Goal: Information Seeking & Learning: Learn about a topic

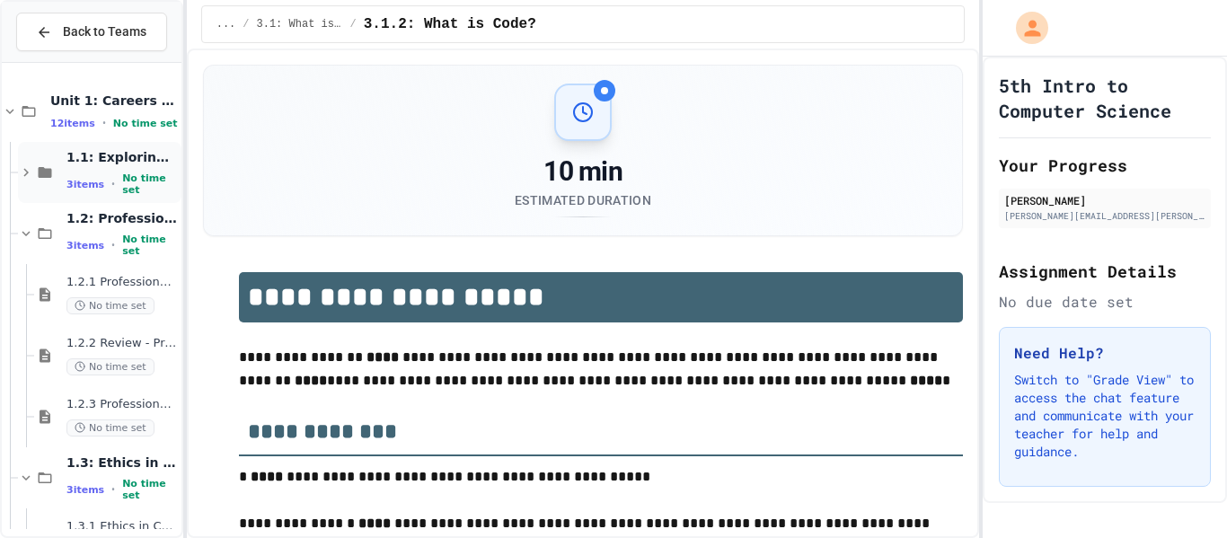
click at [85, 173] on div "1.1: Exploring CS Careers 3 items • No time set" at bounding box center [121, 173] width 111 height 48
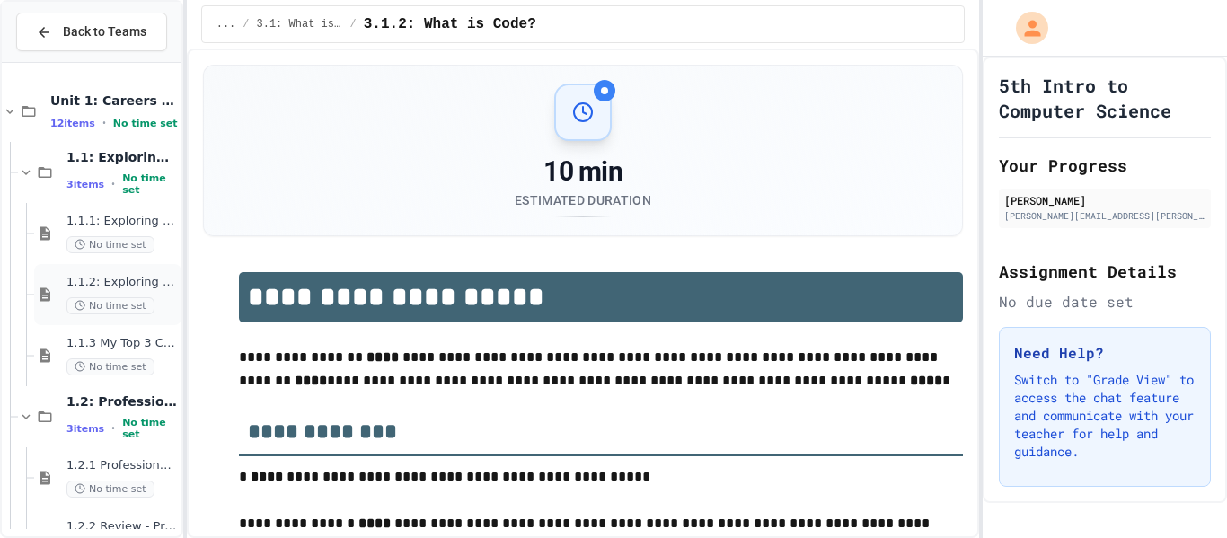
click at [128, 293] on div "1.1.2: Exploring CS Careers - Review No time set" at bounding box center [121, 295] width 111 height 40
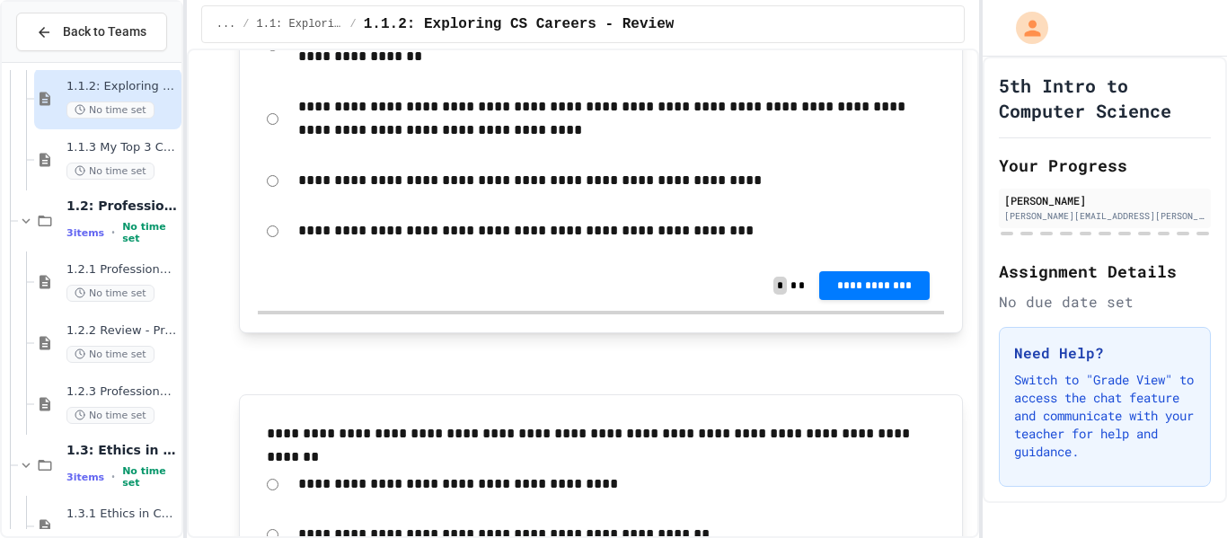
scroll to position [4329, 0]
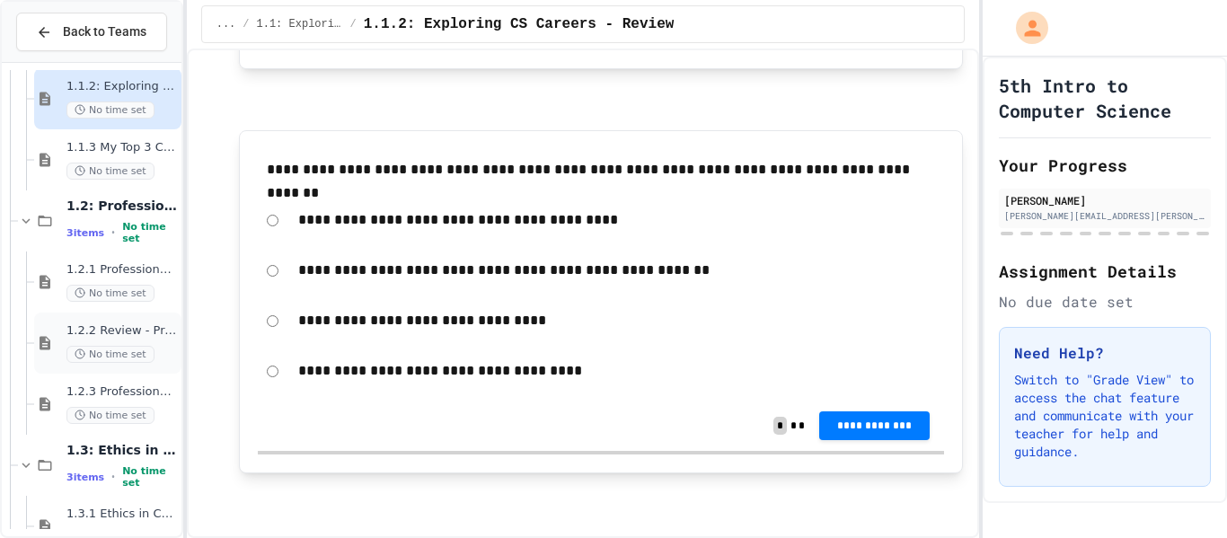
click at [122, 323] on span "1.2.2 Review - Professional Communication" at bounding box center [121, 330] width 111 height 15
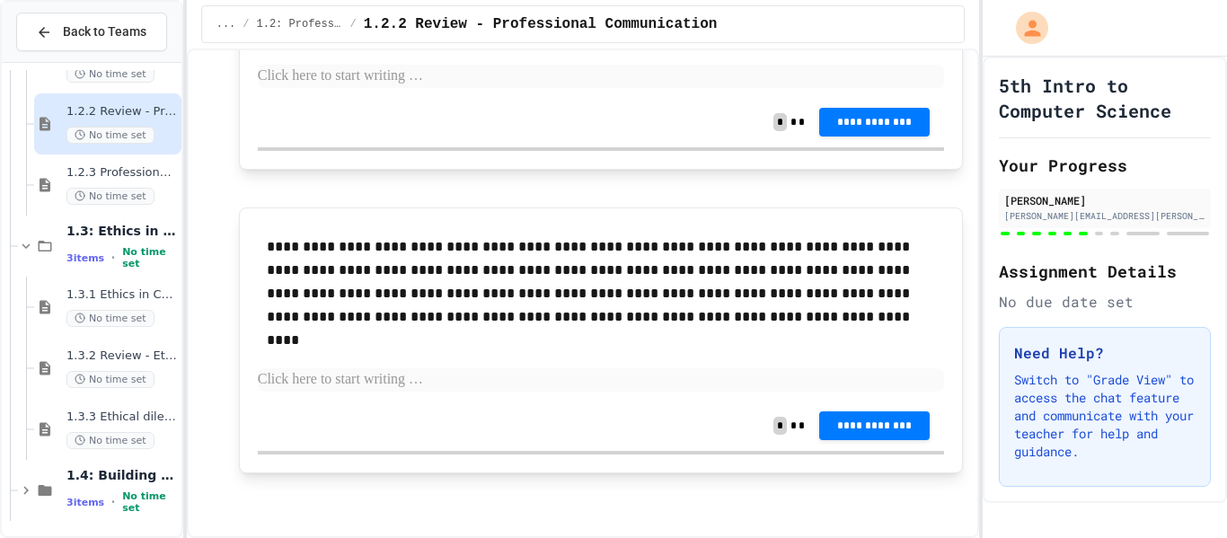
scroll to position [416, 0]
click at [141, 362] on span "1.3.2 Review - Ethics in Computer Science" at bounding box center [121, 355] width 111 height 15
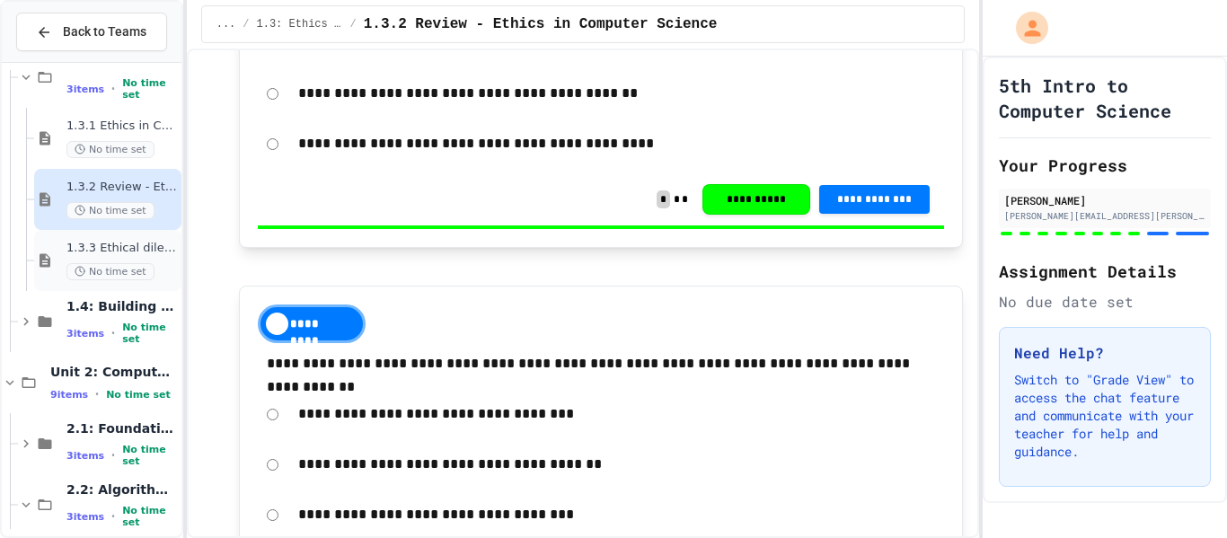
scroll to position [591, 0]
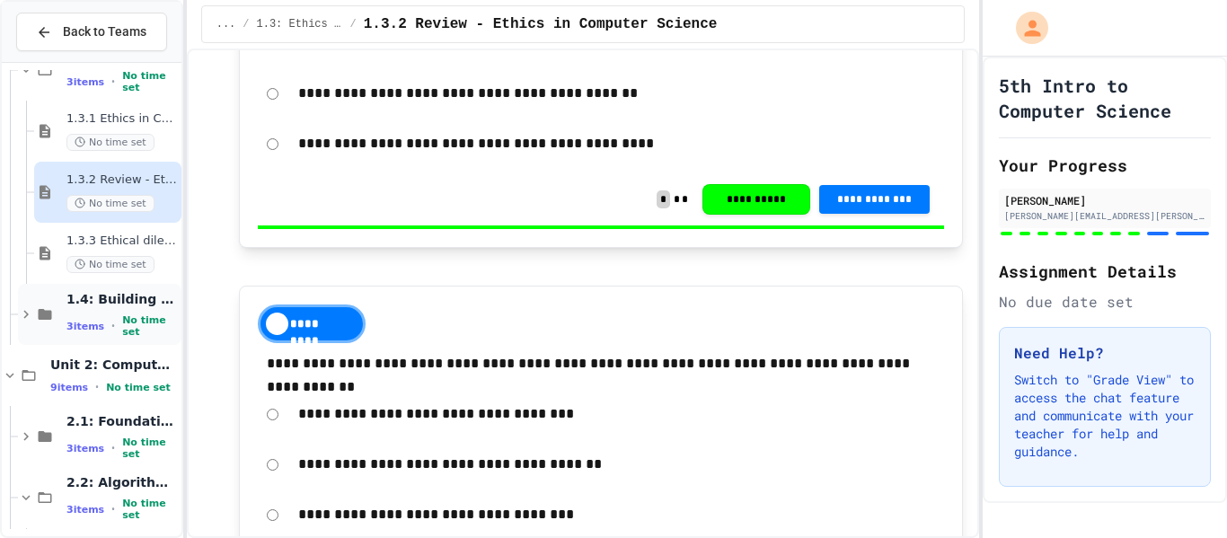
click at [92, 315] on div "1.4: Building an Online Presence 3 items • No time set" at bounding box center [121, 315] width 111 height 48
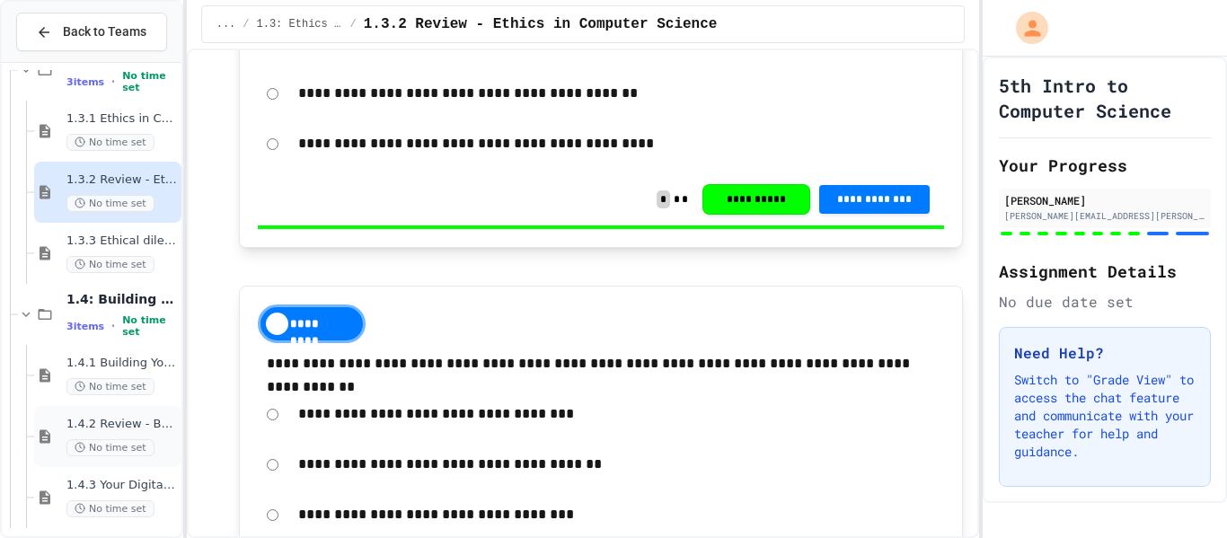
click at [116, 414] on div "1.4.2 Review - Building Your Professional Online Presence No time set" at bounding box center [107, 436] width 147 height 61
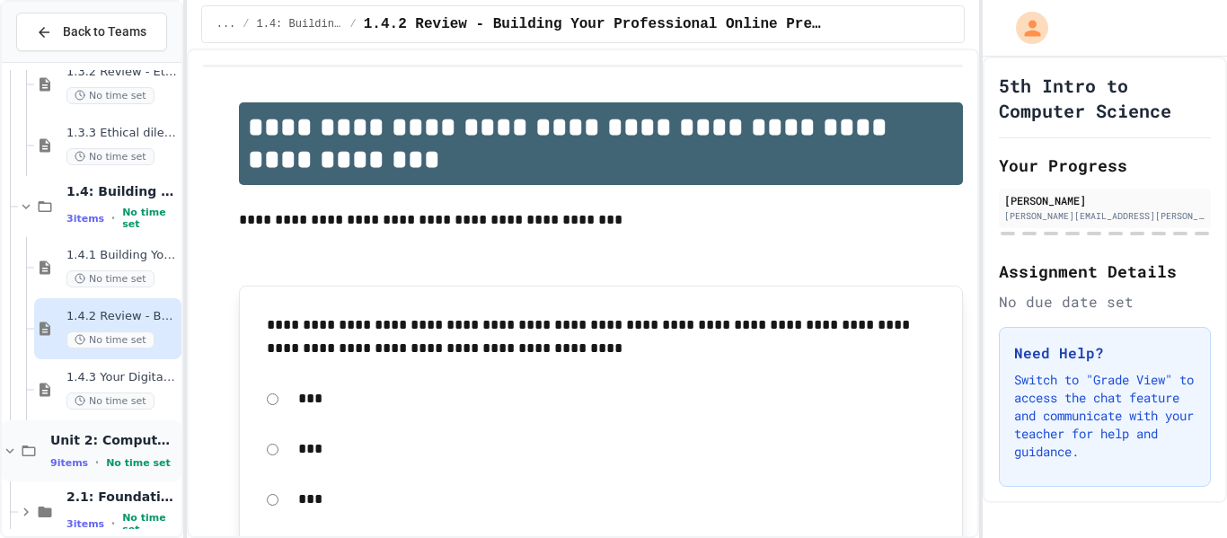
scroll to position [701, 0]
click at [130, 445] on span "Unit 2: Computational Thinking & Problem-Solving" at bounding box center [114, 438] width 128 height 16
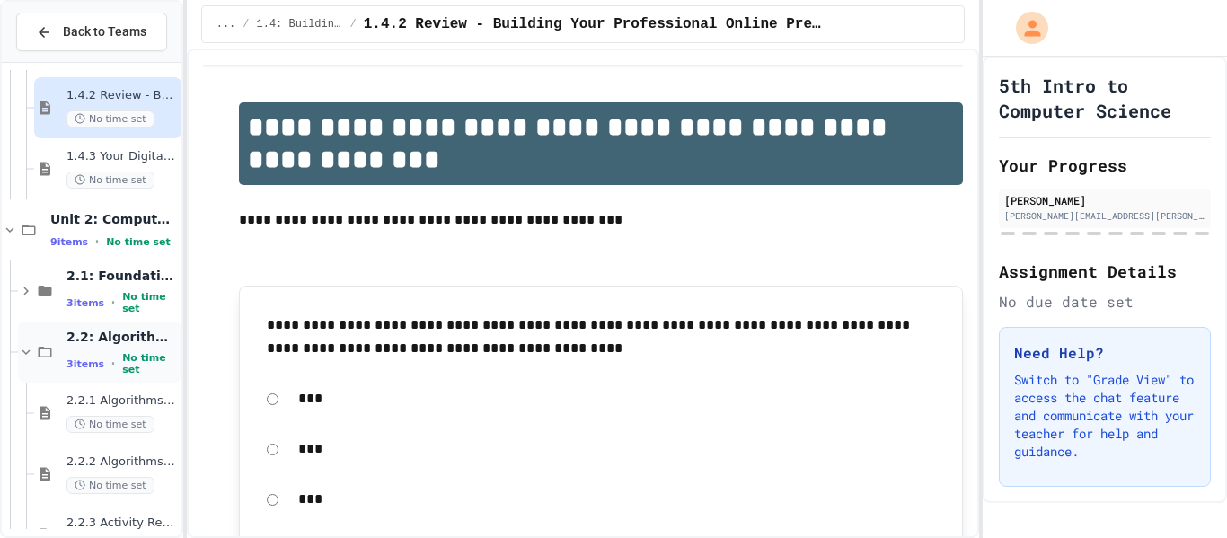
scroll to position [928, 0]
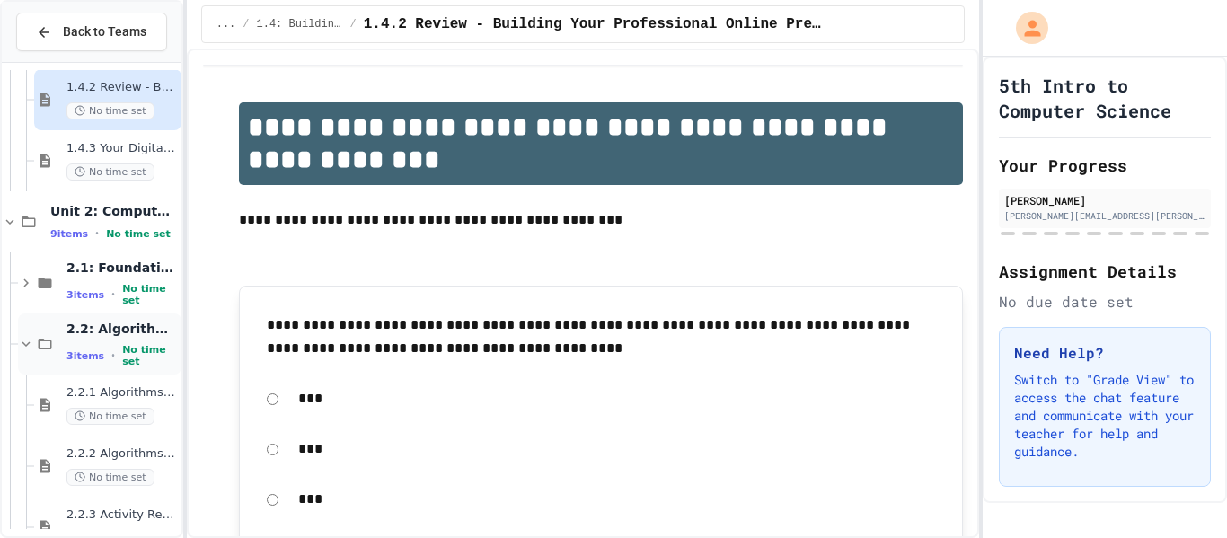
click at [96, 330] on span "2.2: Algorithms from Idea to Flowchart" at bounding box center [121, 329] width 111 height 16
click at [75, 455] on span "2.2.2 Algorithms from Idea to Flowchart - Review" at bounding box center [121, 453] width 111 height 15
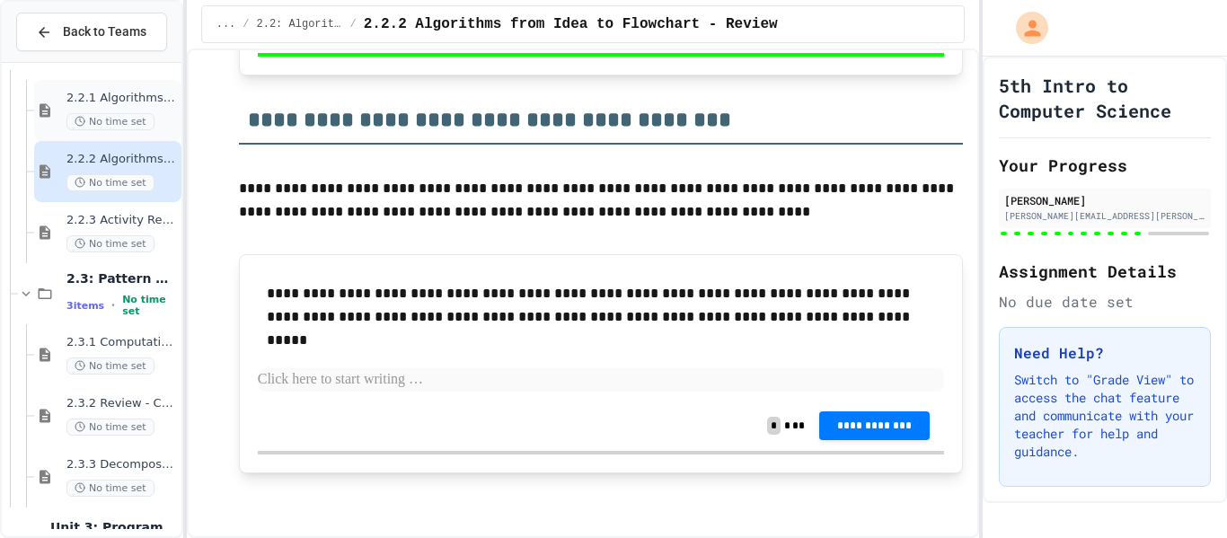
scroll to position [1224, 0]
click at [89, 414] on div "2.3.2 Review - Computational Thinking - Your Problem-Solving Toolkit No time set" at bounding box center [121, 415] width 111 height 40
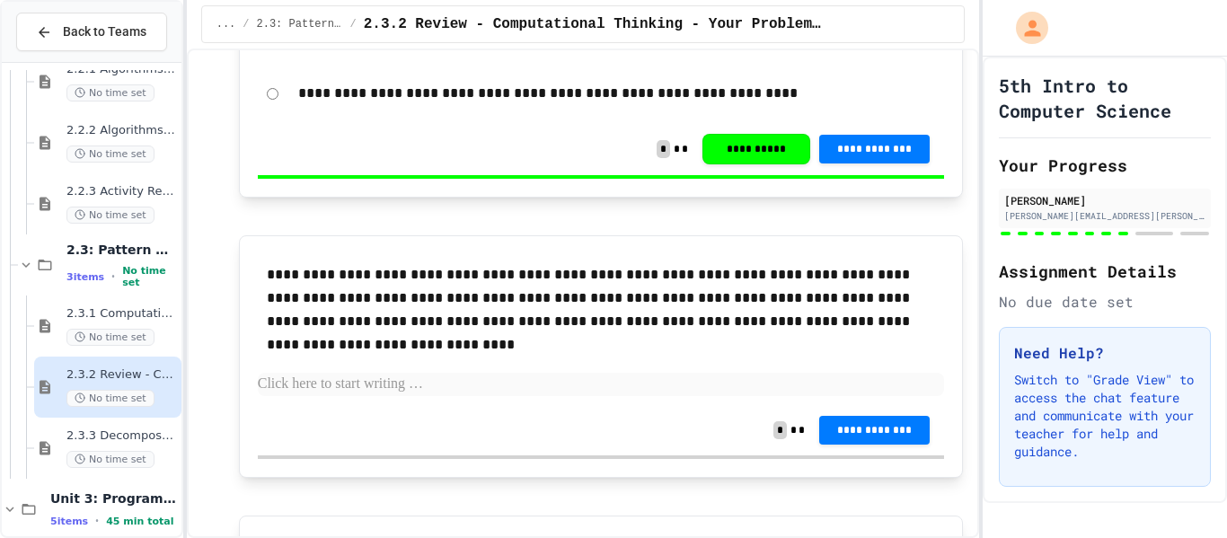
scroll to position [3665, 0]
